Goal: Task Accomplishment & Management: Manage account settings

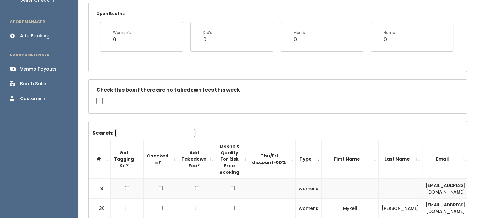
scroll to position [95, 0]
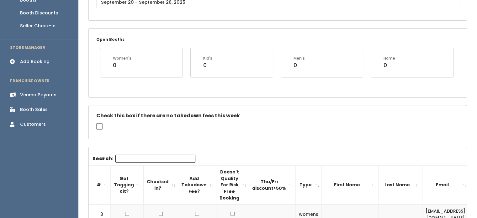
click at [34, 92] on div "Venmo Payouts" at bounding box center [38, 95] width 36 height 7
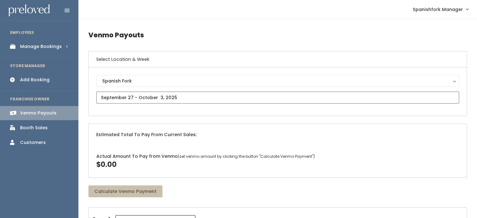
click at [211, 94] on input "text" at bounding box center [277, 98] width 363 height 12
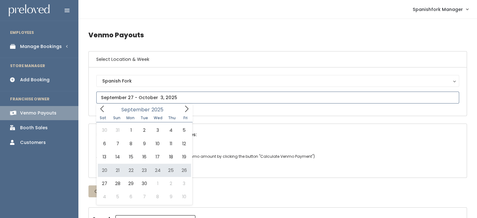
type input "September 13 to September 19"
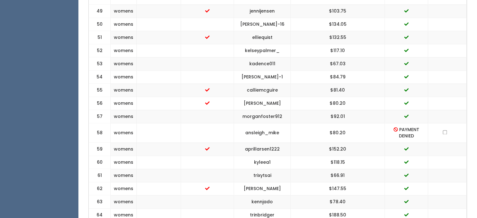
scroll to position [925, 0]
click at [444, 134] on input "checkbox" at bounding box center [445, 132] width 4 height 4
checkbox input "true"
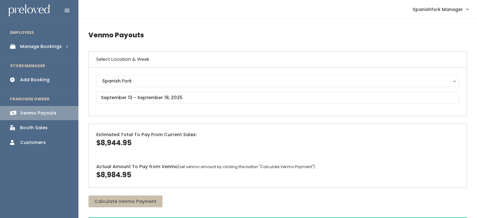
scroll to position [0, 0]
click at [54, 43] on div "Manage Bookings" at bounding box center [41, 46] width 42 height 7
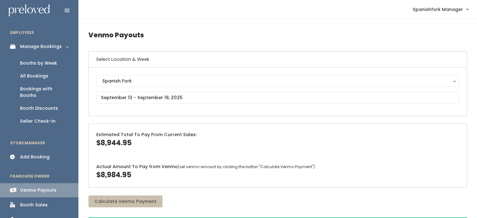
click at [50, 65] on div "Booths by Week" at bounding box center [38, 63] width 37 height 7
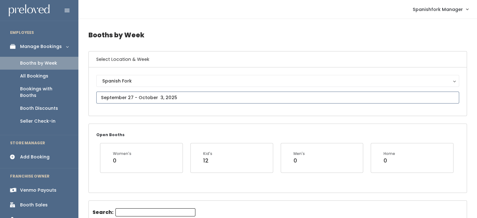
click at [184, 92] on input "text" at bounding box center [277, 98] width 363 height 12
type input "September 13 to September 19"
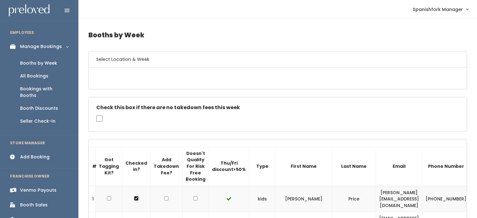
drag, startPoint x: 0, startPoint y: 0, endPoint x: 304, endPoint y: 145, distance: 336.7
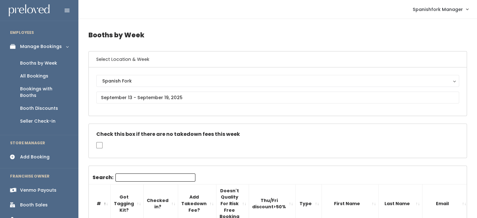
click at [304, 145] on div "Check this box if there are no takedown fees this week" at bounding box center [278, 141] width 378 height 34
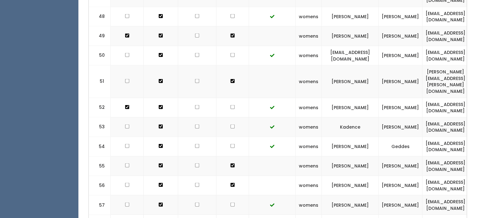
scroll to position [1230, 0]
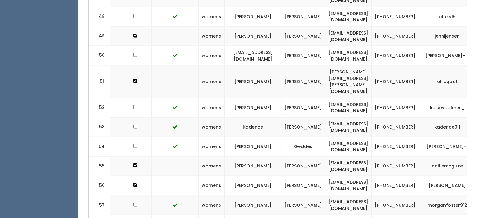
scroll to position [0, 104]
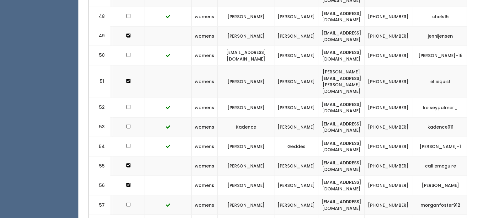
copy tr "ansleighmikesell@gmail.com"
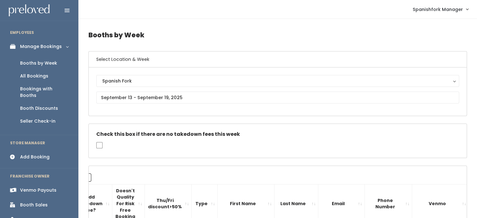
scroll to position [39, 0]
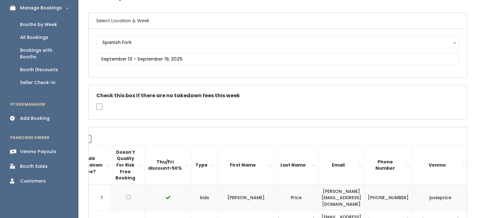
click at [41, 148] on div "Venmo Payouts" at bounding box center [38, 151] width 36 height 7
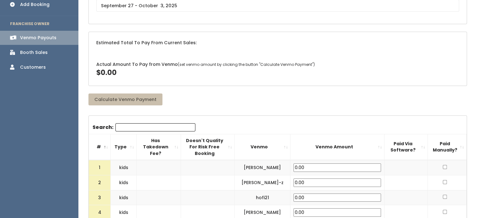
scroll to position [82, 0]
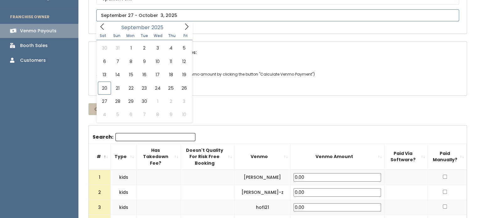
click at [141, 19] on input "text" at bounding box center [277, 15] width 363 height 12
type input "[DATE] to [DATE]"
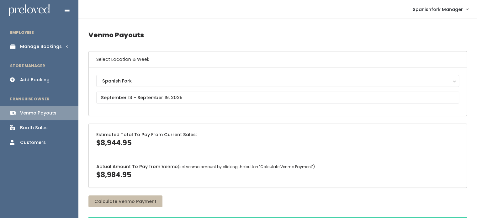
click at [51, 45] on div "Manage Bookings" at bounding box center [41, 46] width 42 height 7
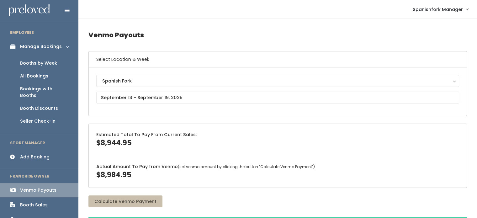
click at [50, 60] on div "Booths by Week" at bounding box center [38, 63] width 37 height 7
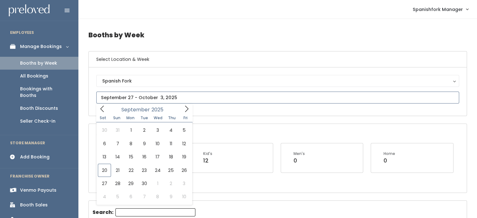
click at [167, 97] on input "text" at bounding box center [277, 98] width 363 height 12
type input "September 13 to September 19"
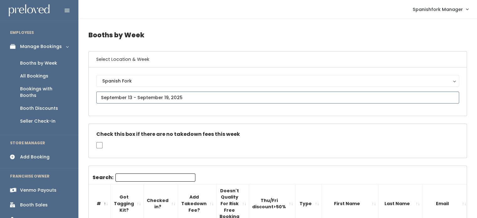
click at [238, 99] on input "text" at bounding box center [277, 98] width 363 height 12
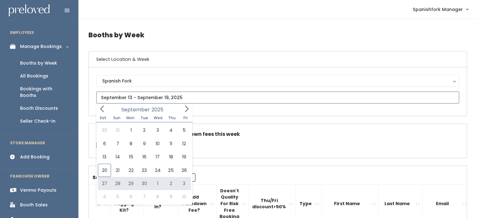
type input "September 20 to September 26"
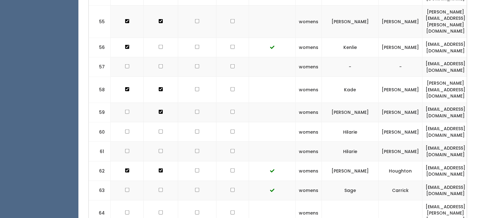
scroll to position [1487, 0]
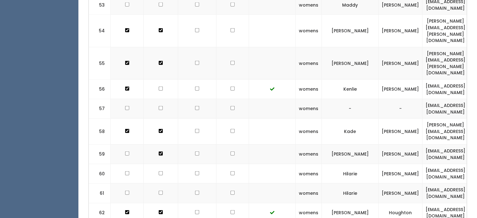
checkbox input "true"
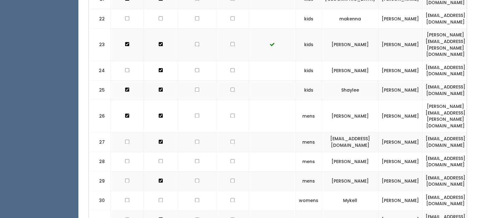
scroll to position [778, 0]
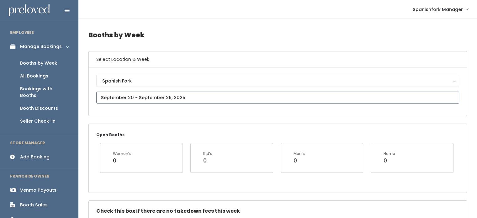
click at [171, 95] on input "text" at bounding box center [277, 98] width 363 height 12
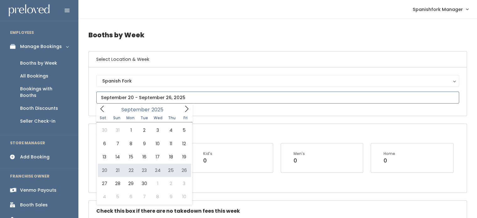
type input "[DATE] to [DATE]"
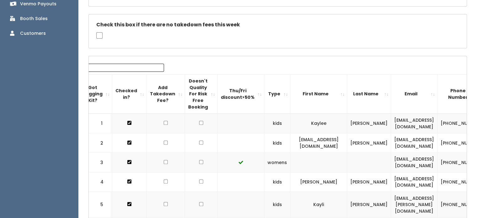
scroll to position [186, 0]
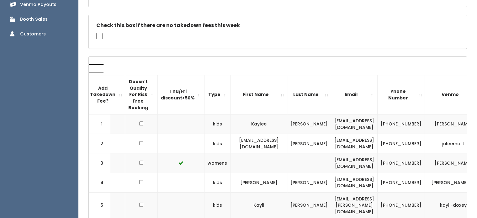
scroll to position [0, 0]
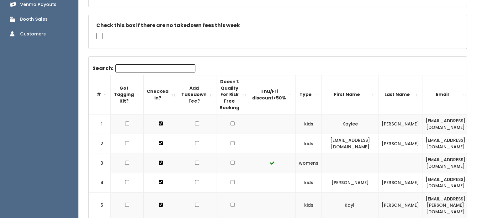
click at [129, 67] on input "Search:" at bounding box center [155, 68] width 80 height 8
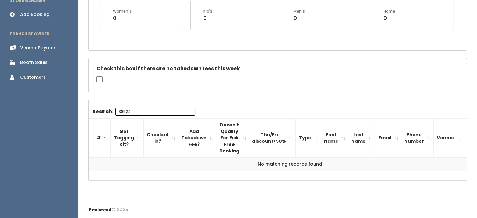
scroll to position [120, 0]
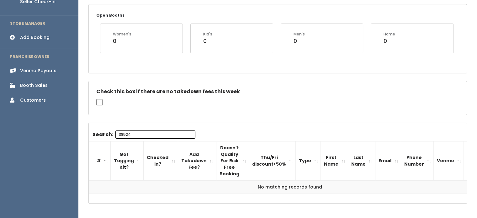
click at [144, 133] on input "38524" at bounding box center [155, 135] width 80 height 8
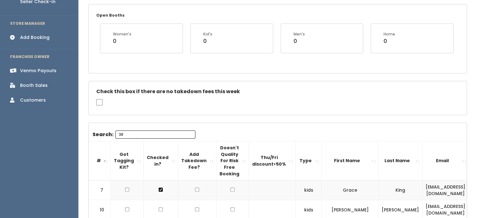
type input "3"
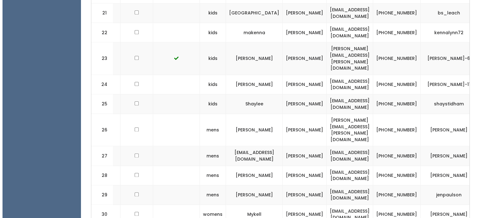
scroll to position [0, 145]
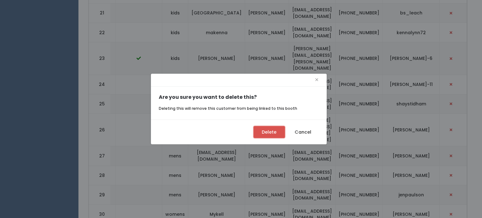
click at [263, 131] on button "Delete" at bounding box center [269, 132] width 31 height 12
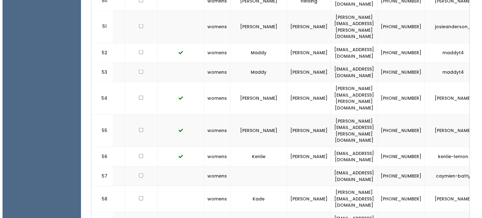
scroll to position [0, 145]
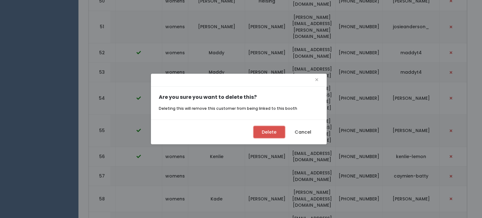
click at [260, 130] on button "Delete" at bounding box center [269, 132] width 31 height 12
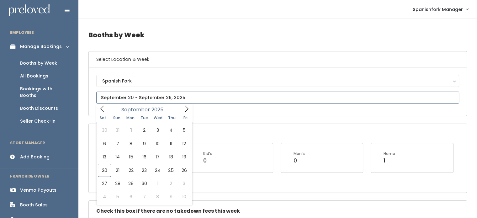
click at [195, 103] on input "text" at bounding box center [277, 98] width 363 height 12
click at [184, 109] on icon at bounding box center [186, 108] width 7 height 7
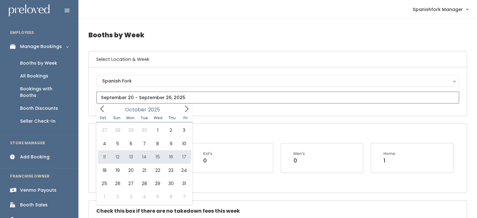
type input "[DATE] to [DATE]"
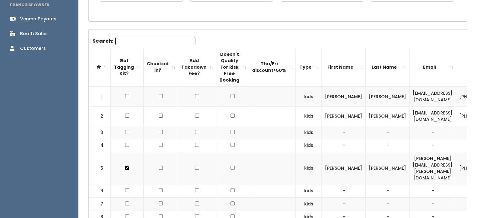
scroll to position [172, 0]
click at [147, 40] on input "Search:" at bounding box center [155, 40] width 80 height 8
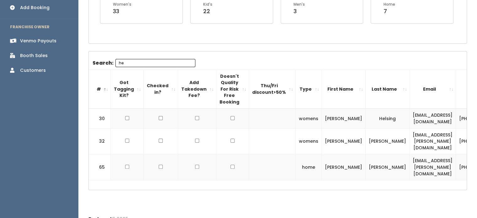
type input "hea"
